Goal: Task Accomplishment & Management: Manage account settings

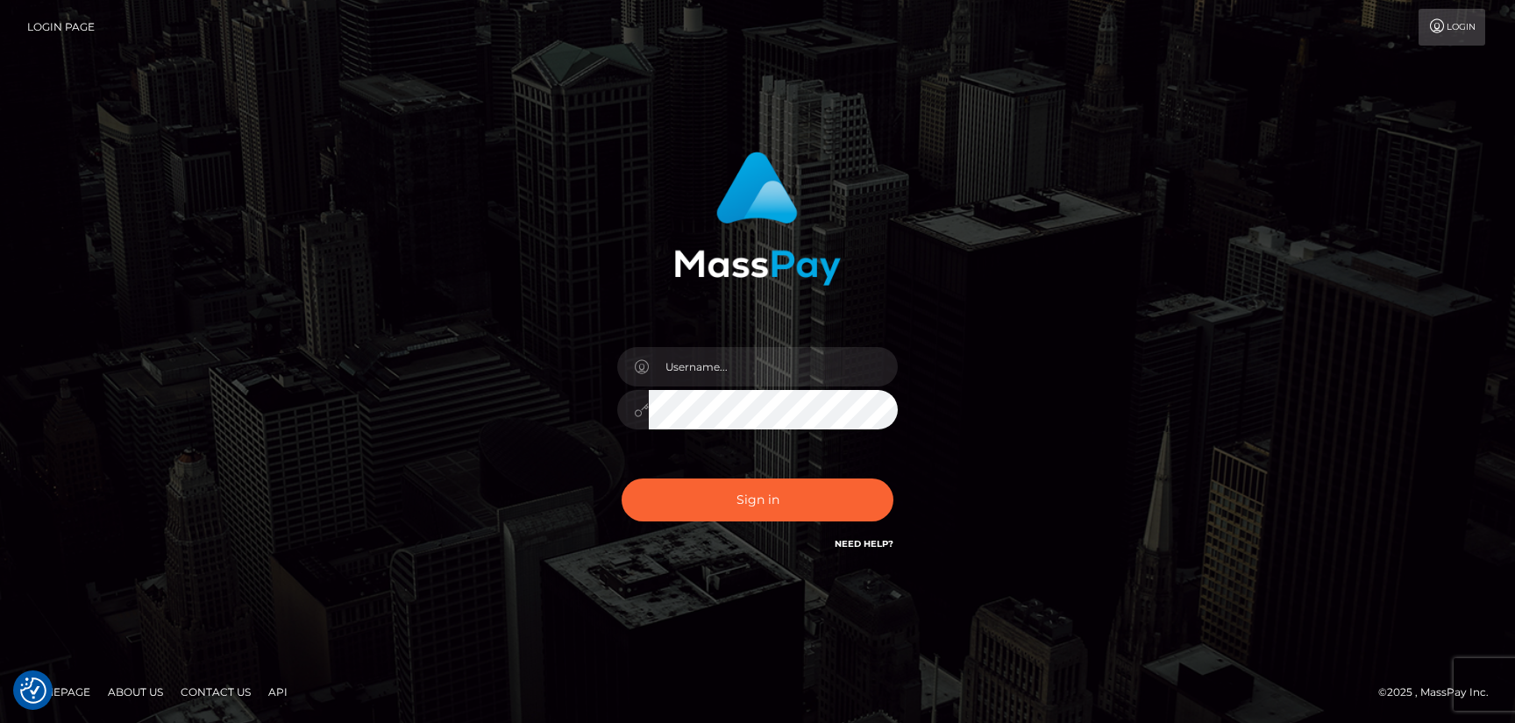
checkbox input "true"
type input "hello.feetfinder"
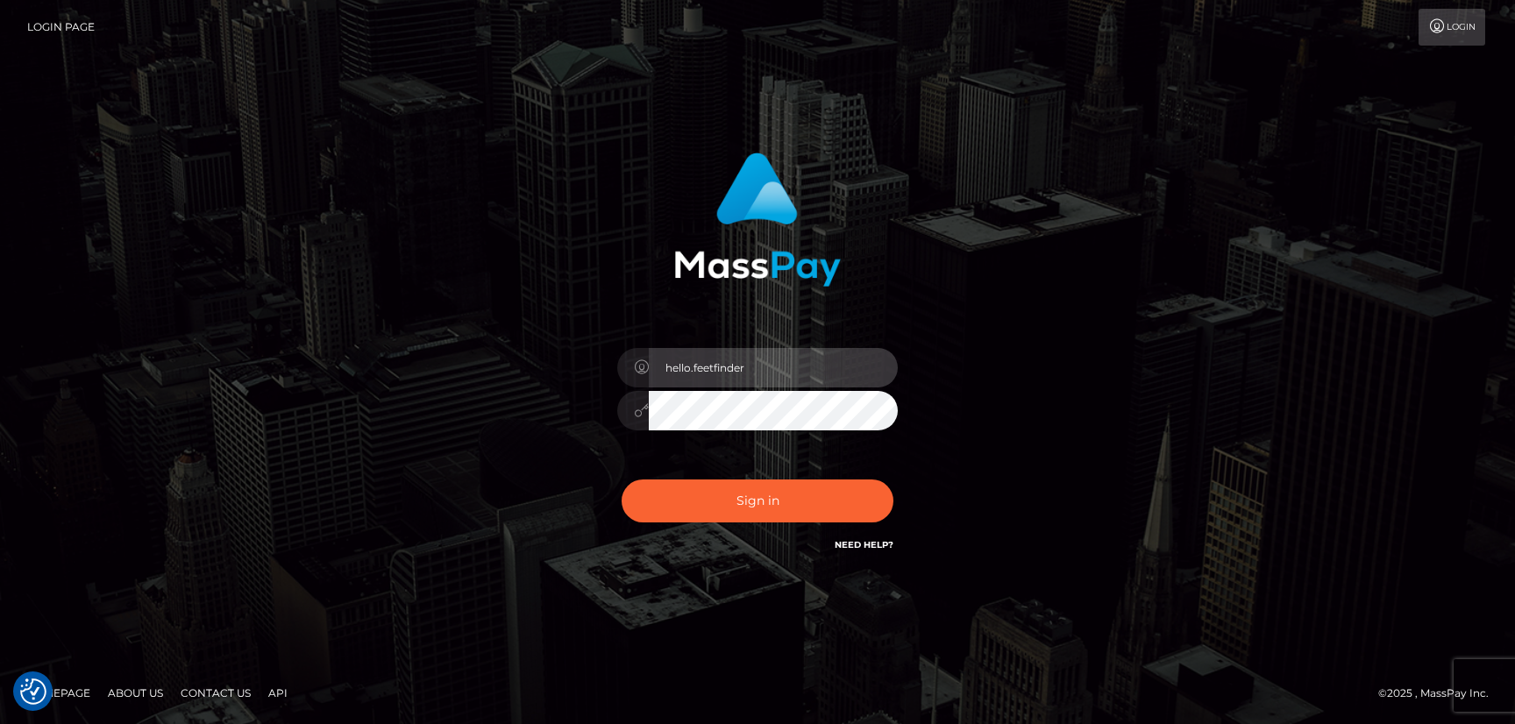
click at [812, 374] on input "hello.feetfinder" at bounding box center [773, 367] width 249 height 39
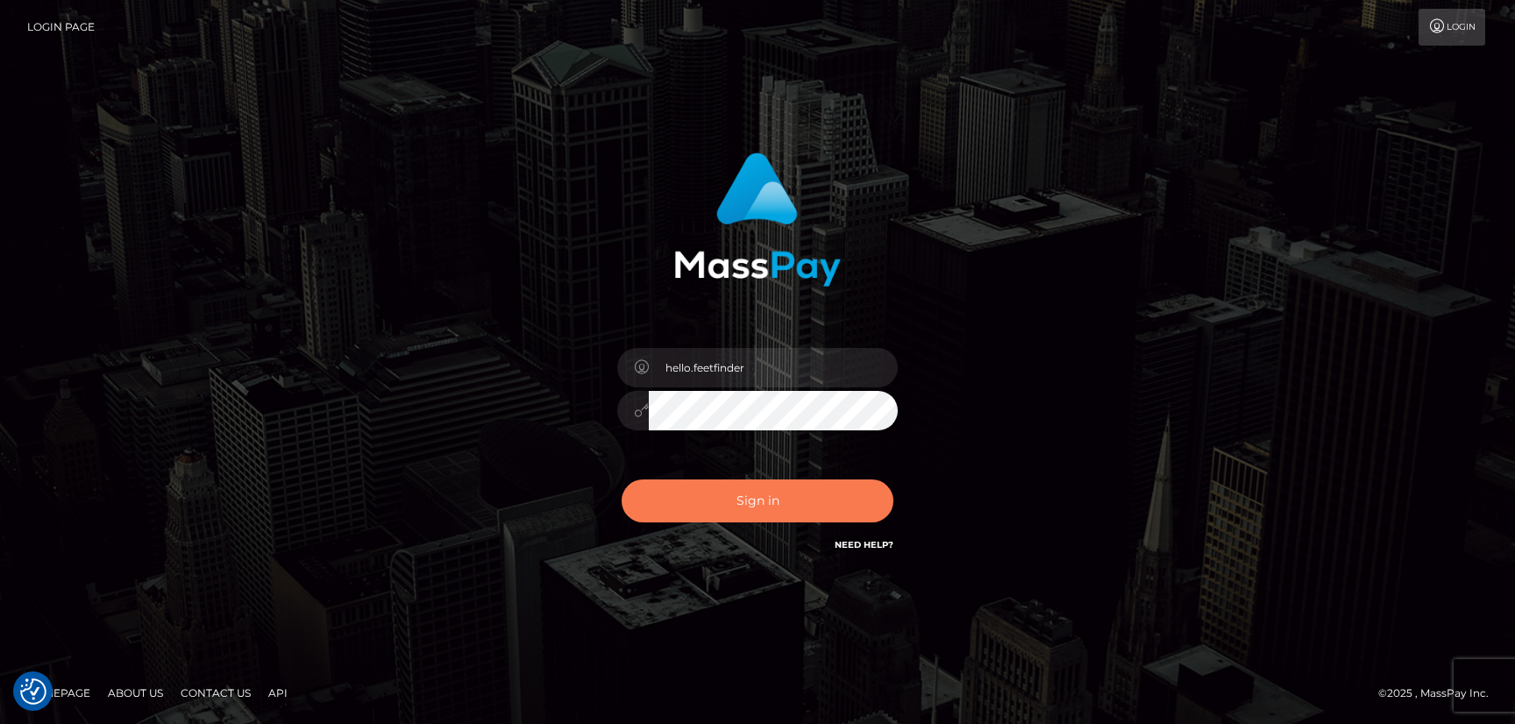
click at [814, 517] on button "Sign in" at bounding box center [758, 501] width 272 height 43
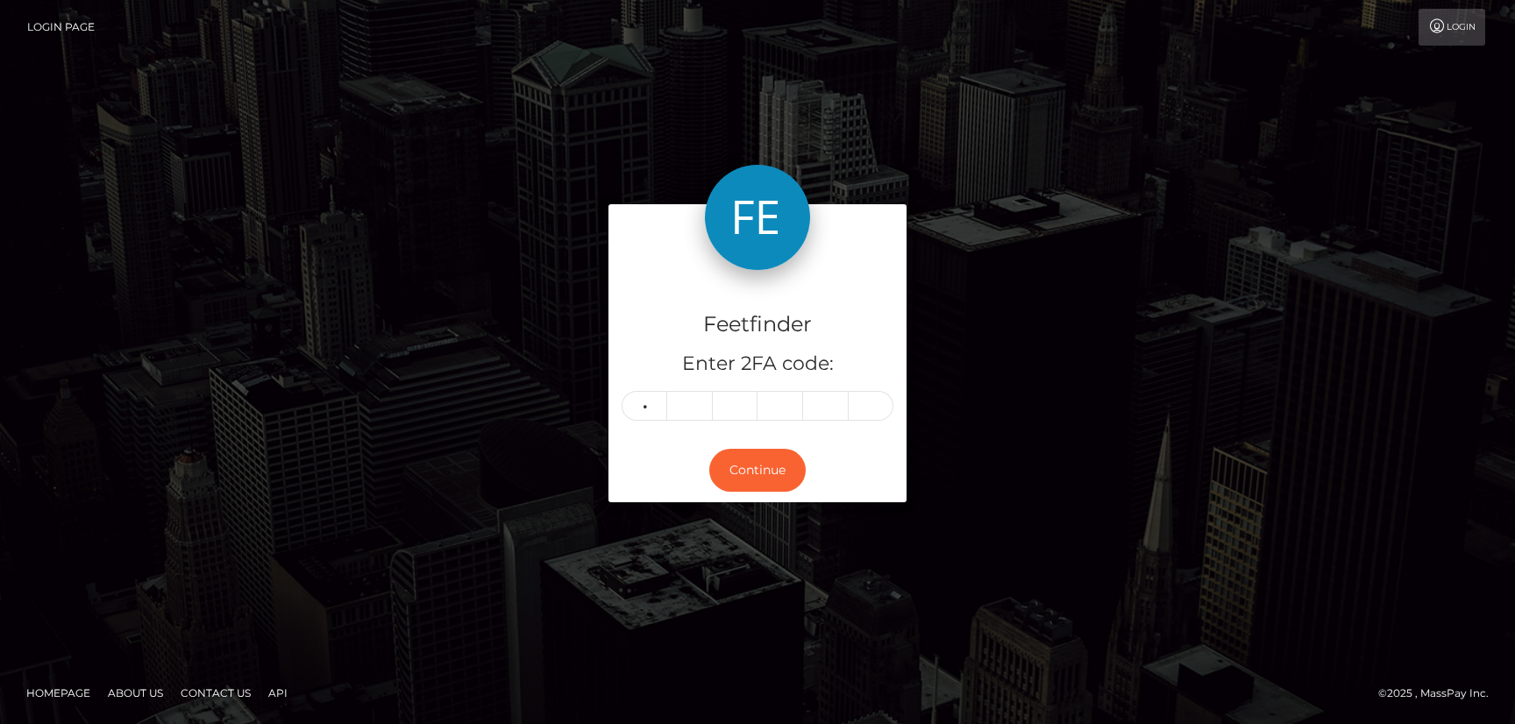
type input "1"
type input "5"
type input "2"
type input "1"
type input "0"
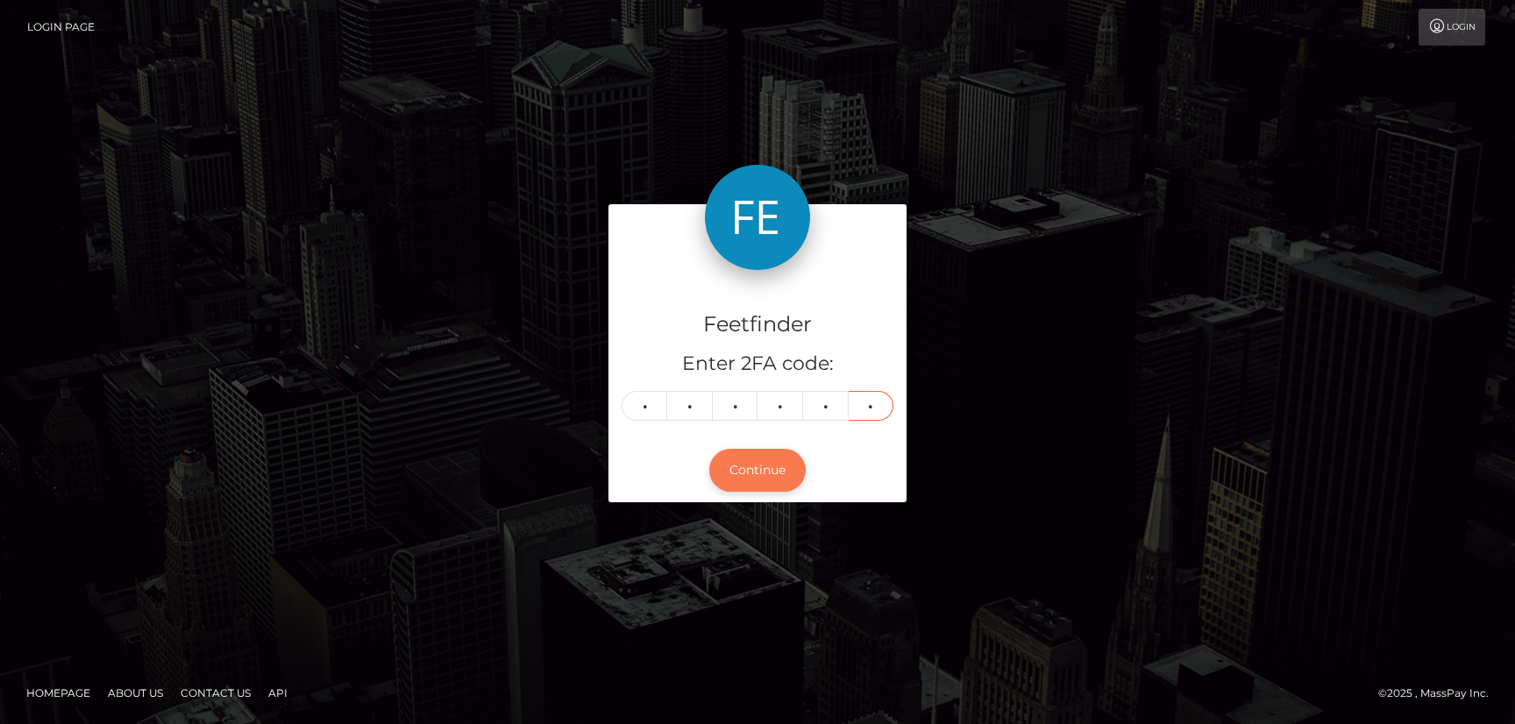
type input "6"
click at [750, 462] on button "Continue" at bounding box center [757, 470] width 96 height 43
click at [776, 467] on button "Continue" at bounding box center [757, 470] width 96 height 43
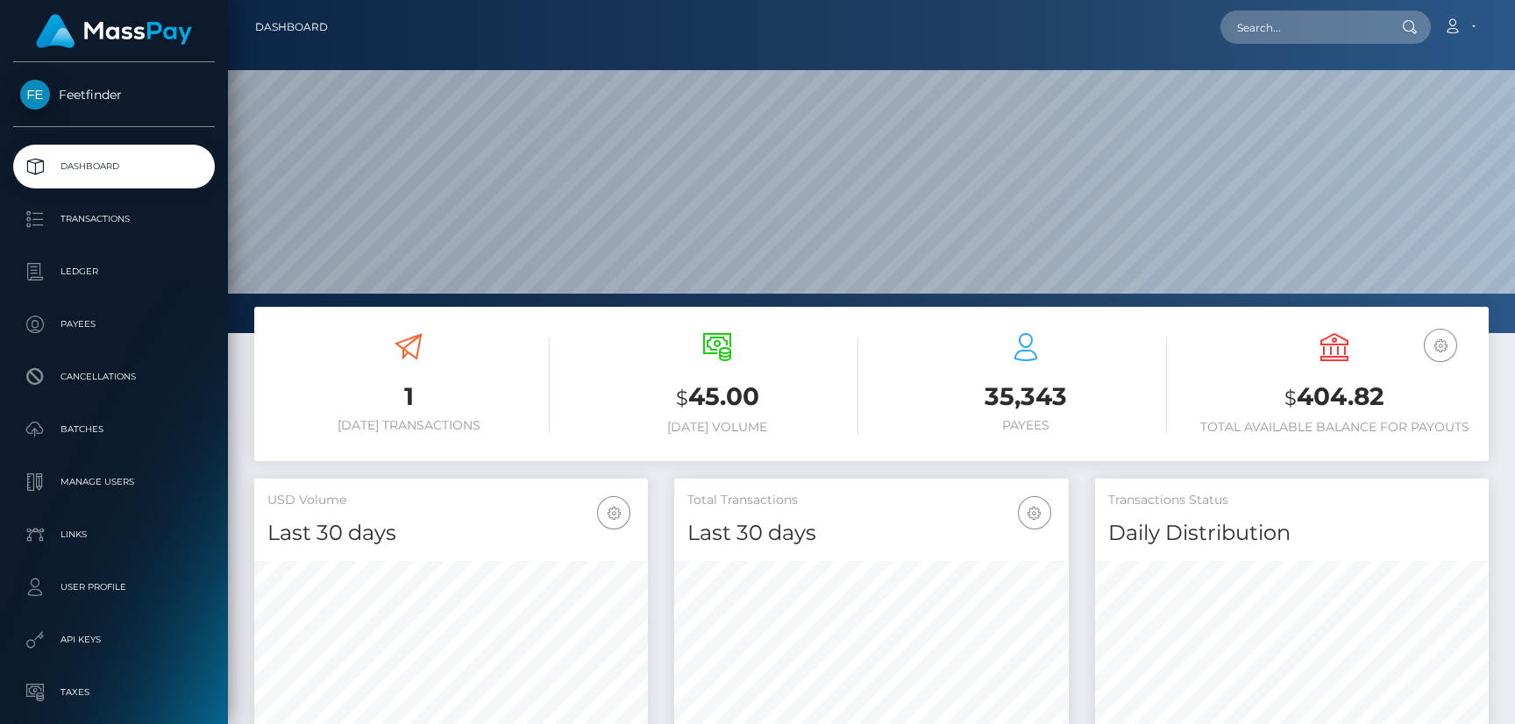
scroll to position [311, 394]
